Goal: Task Accomplishment & Management: Complete application form

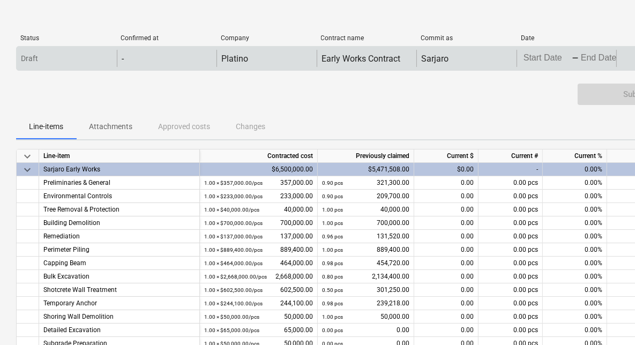
click at [544, 57] on body "keyboard_arrow_down Status Confirmed at Company Contract name Commit as Date Cu…" at bounding box center [317, 172] width 635 height 345
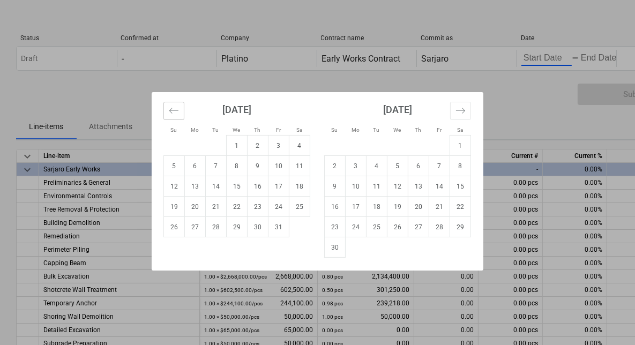
click at [175, 110] on icon "Move backward to switch to the previous month." at bounding box center [174, 111] width 10 height 10
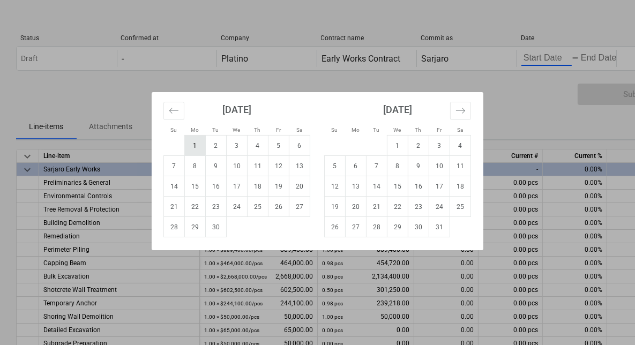
click at [199, 148] on td "1" at bounding box center [195, 146] width 21 height 20
type input "[DATE]"
click at [599, 60] on div "Su Mo Tu We Th Fr Sa Su Mo Tu We Th Fr Sa [DATE] 1 2 3 4 5 6 7 8 9 10 11 12 13 …" at bounding box center [317, 172] width 635 height 345
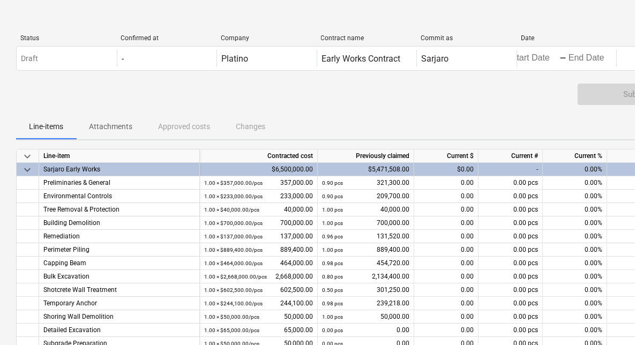
click at [599, 60] on body "keyboard_arrow_down Status Confirmed at Company Contract name Commit as Date Cu…" at bounding box center [317, 172] width 635 height 345
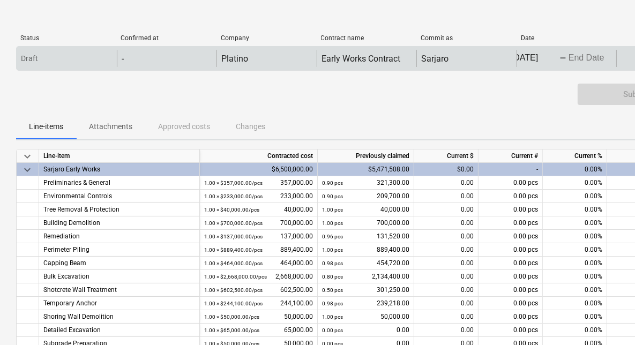
click at [578, 56] on body "keyboard_arrow_down Status Confirmed at Company Contract name Commit as Date Cu…" at bounding box center [317, 172] width 635 height 345
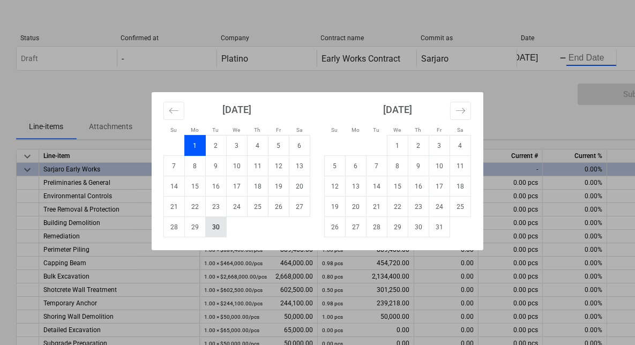
click at [220, 229] on td "30" at bounding box center [216, 227] width 21 height 20
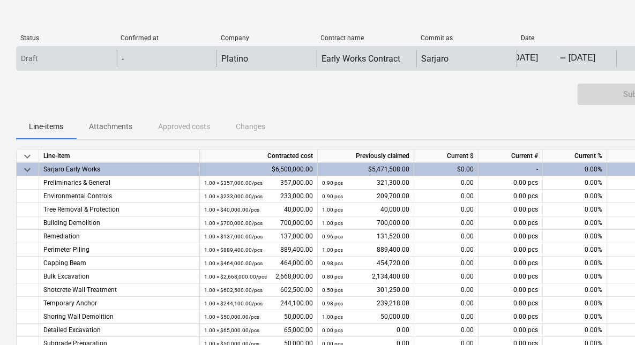
click at [536, 63] on body "keyboard_arrow_down Status Confirmed at Company Contract name Commit as Date Cu…" at bounding box center [317, 172] width 635 height 345
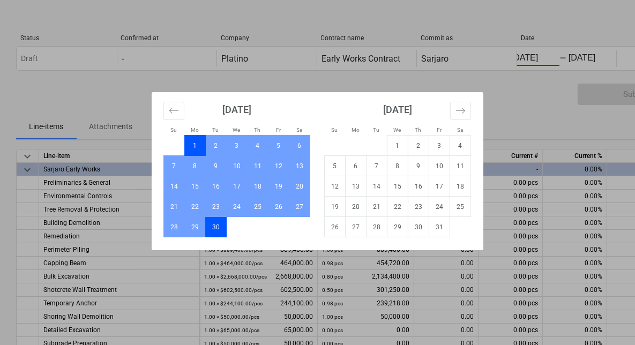
click at [537, 91] on div "Su Mo Tu We Th Fr Sa Su Mo Tu We Th Fr Sa [DATE] 1 2 3 4 5 6 7 8 9 10 11 12 13 …" at bounding box center [317, 172] width 635 height 345
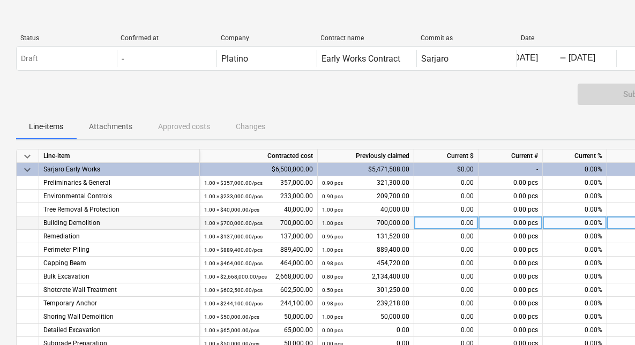
scroll to position [54, 0]
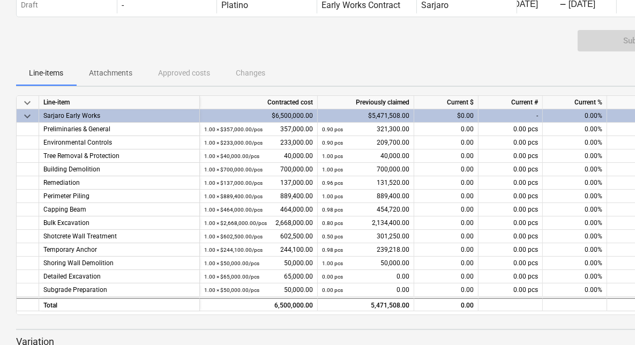
click at [575, 117] on div "0.00%" at bounding box center [575, 115] width 64 height 13
click at [587, 116] on div "0.00%" at bounding box center [575, 115] width 64 height 13
click at [585, 117] on div "0.00%" at bounding box center [575, 115] width 64 height 13
click at [588, 118] on div "0.00%" at bounding box center [575, 115] width 64 height 13
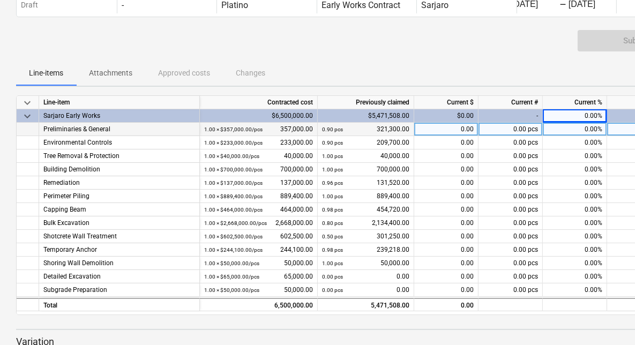
click at [584, 136] on div "0.00%" at bounding box center [575, 142] width 64 height 13
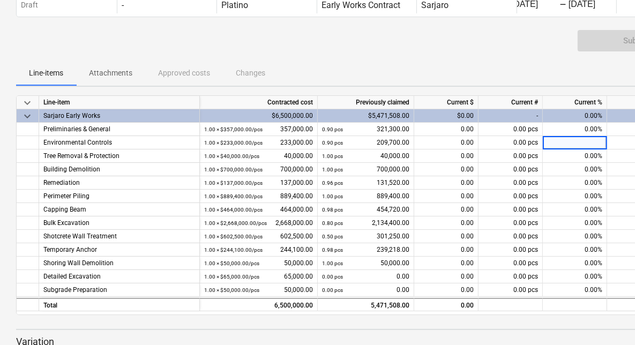
click at [533, 114] on div "-" at bounding box center [510, 115] width 64 height 13
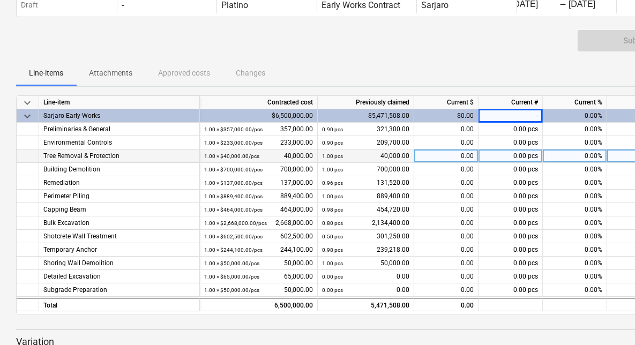
click at [527, 154] on span at bounding box center [527, 156] width 2 height 8
click at [448, 114] on div "$0.00" at bounding box center [446, 115] width 64 height 13
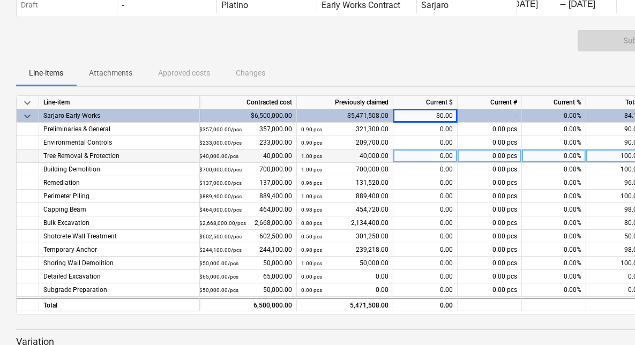
scroll to position [0, 0]
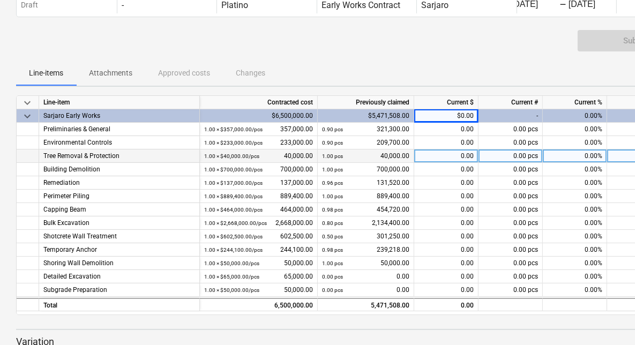
click at [462, 54] on div "Submit Claim" at bounding box center [366, 45] width 701 height 30
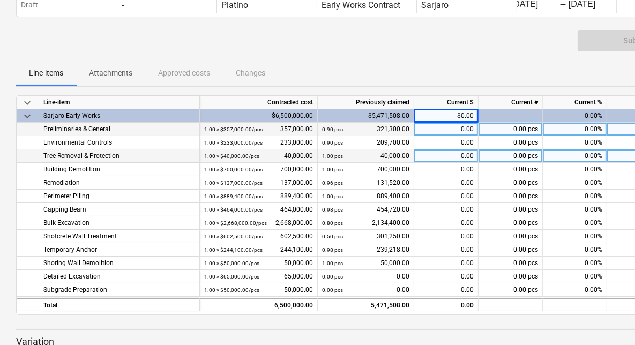
click at [448, 131] on div "0.00" at bounding box center [446, 129] width 64 height 13
click at [503, 131] on div "0.00 pcs" at bounding box center [510, 129] width 64 height 13
type input "5"
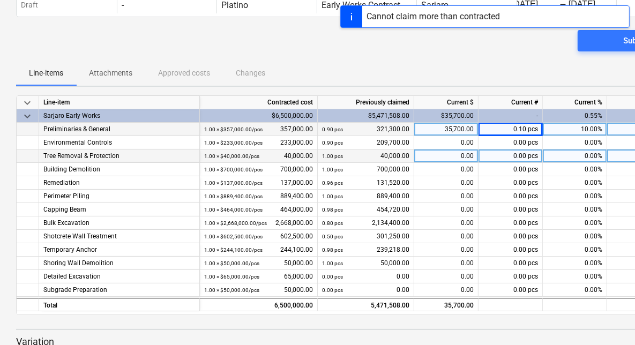
click at [505, 133] on div "0.10 pcs" at bounding box center [510, 129] width 64 height 13
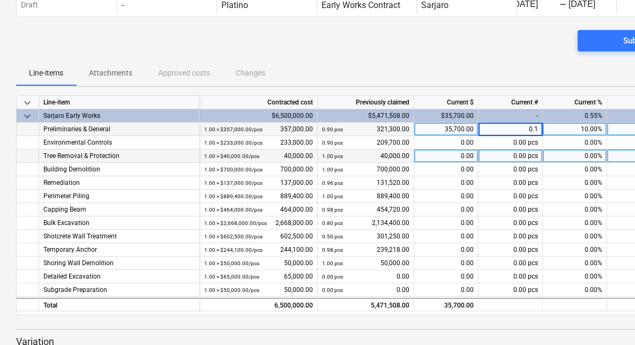
type input "0"
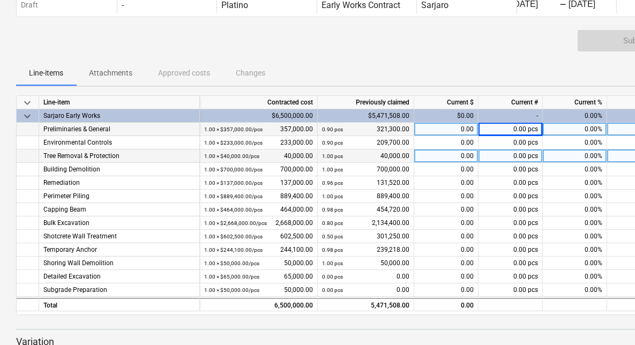
click at [578, 128] on div "0.00%" at bounding box center [575, 129] width 64 height 13
type input "5"
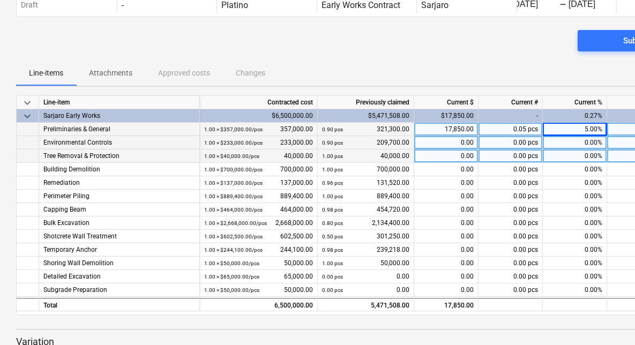
click at [585, 147] on div "0.00%" at bounding box center [575, 142] width 64 height 13
type input "5"
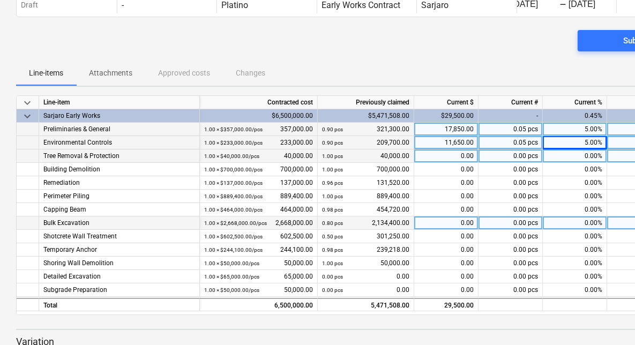
click at [562, 225] on div "0.00%" at bounding box center [575, 222] width 64 height 13
type input "10"
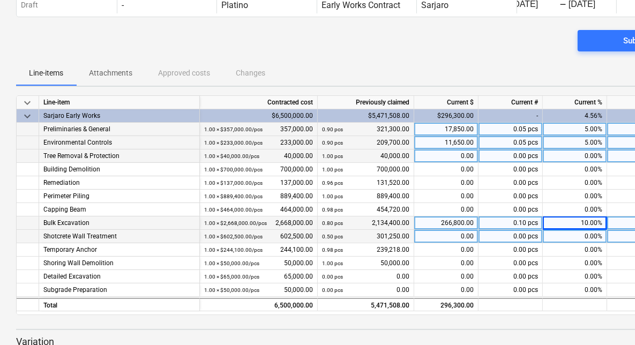
click at [568, 240] on div "0.00%" at bounding box center [575, 236] width 64 height 13
type input "30"
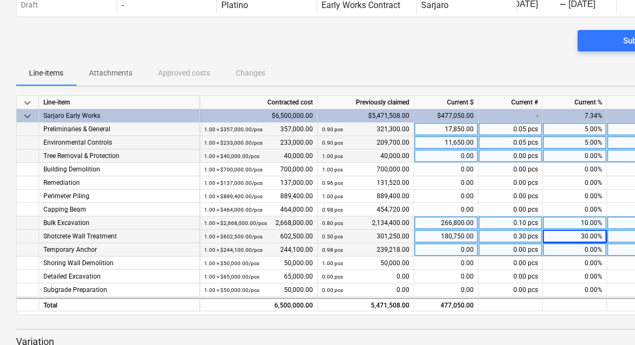
scroll to position [107, 0]
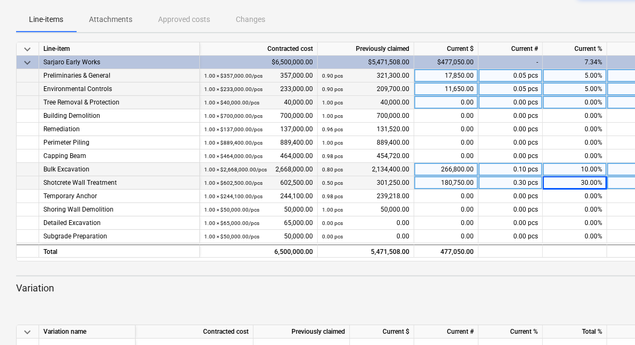
click at [458, 291] on div "Add Variation" at bounding box center [366, 305] width 709 height 30
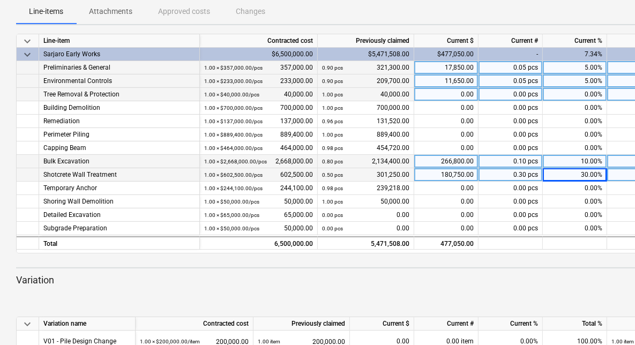
scroll to position [101, 0]
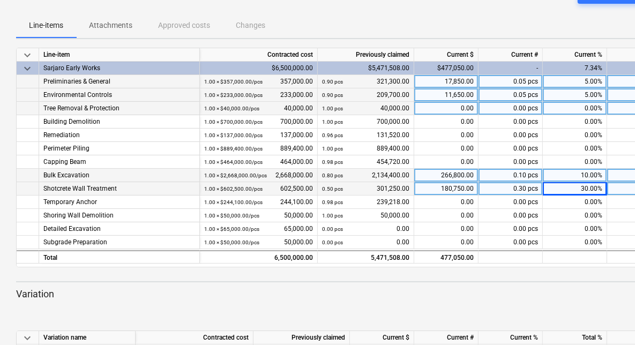
click at [523, 177] on div "0.10 pcs" at bounding box center [510, 175] width 64 height 13
type input ".15"
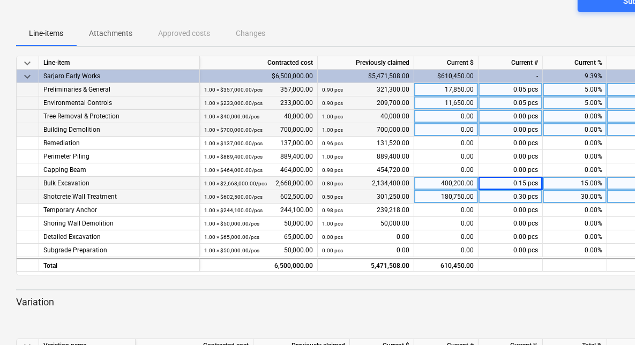
scroll to position [0, 0]
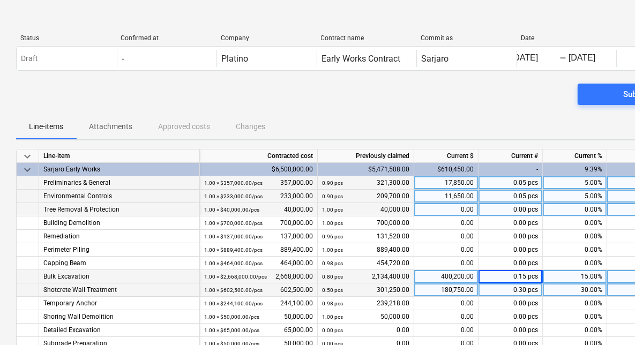
click at [98, 130] on p "Attachments" at bounding box center [110, 126] width 43 height 11
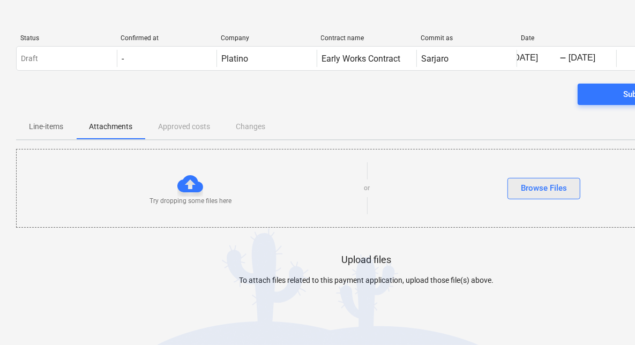
click at [544, 186] on div "Browse Files" at bounding box center [544, 188] width 46 height 14
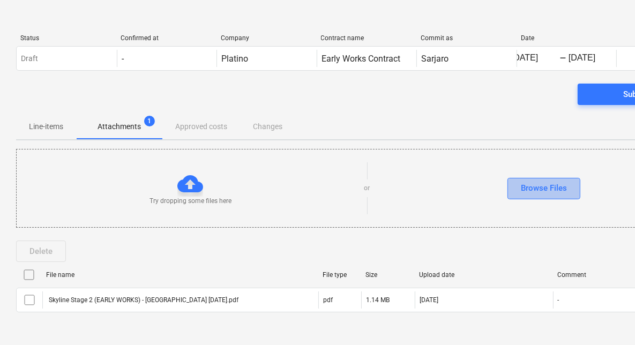
click at [541, 190] on div "Browse Files" at bounding box center [544, 188] width 46 height 14
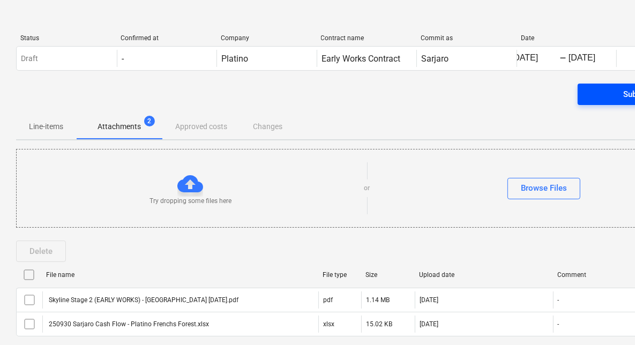
click at [627, 94] on div "Submit Claim" at bounding box center [647, 94] width 48 height 14
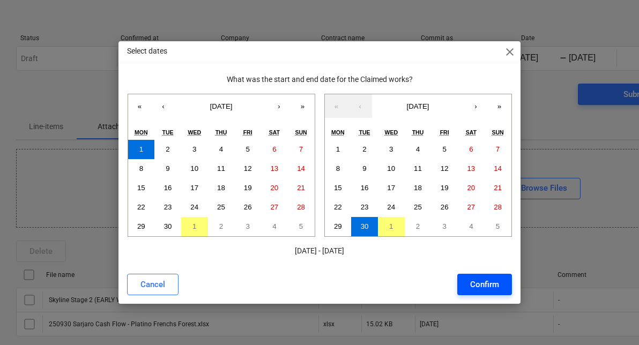
click at [481, 284] on div "Confirm" at bounding box center [484, 285] width 29 height 14
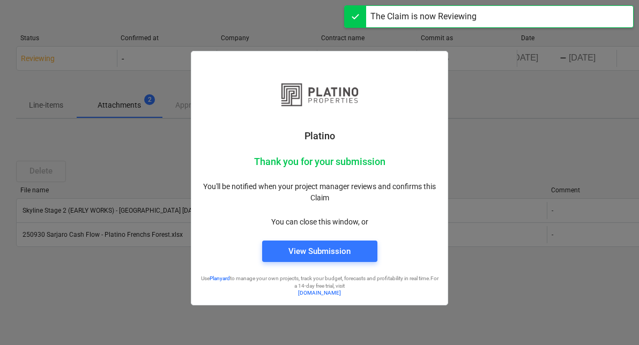
click at [554, 150] on div at bounding box center [319, 172] width 639 height 345
